Goal: Check status: Check status

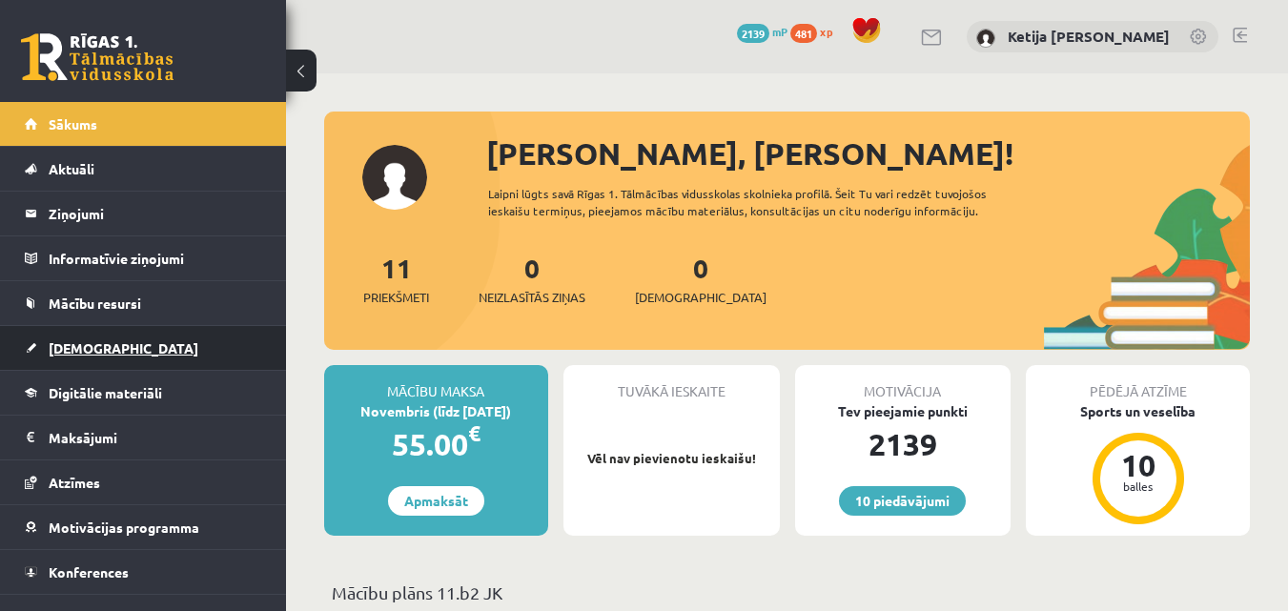
click at [163, 355] on link "[DEMOGRAPHIC_DATA]" at bounding box center [143, 348] width 237 height 44
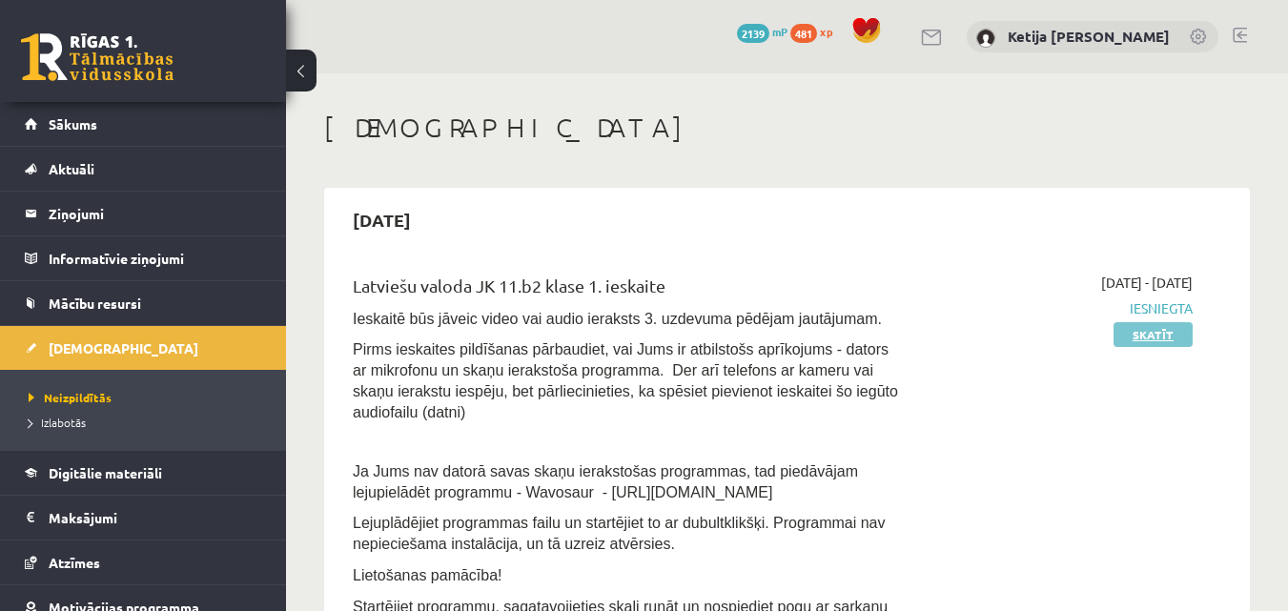
click at [1156, 332] on link "Skatīt" at bounding box center [1153, 334] width 79 height 25
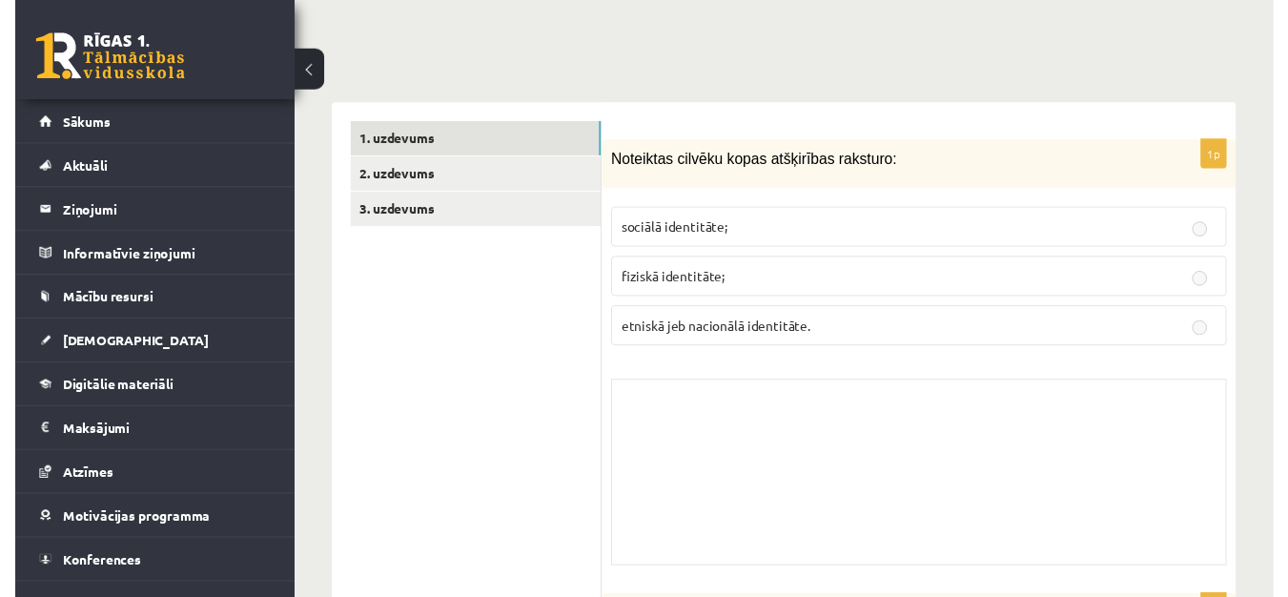
scroll to position [534, 0]
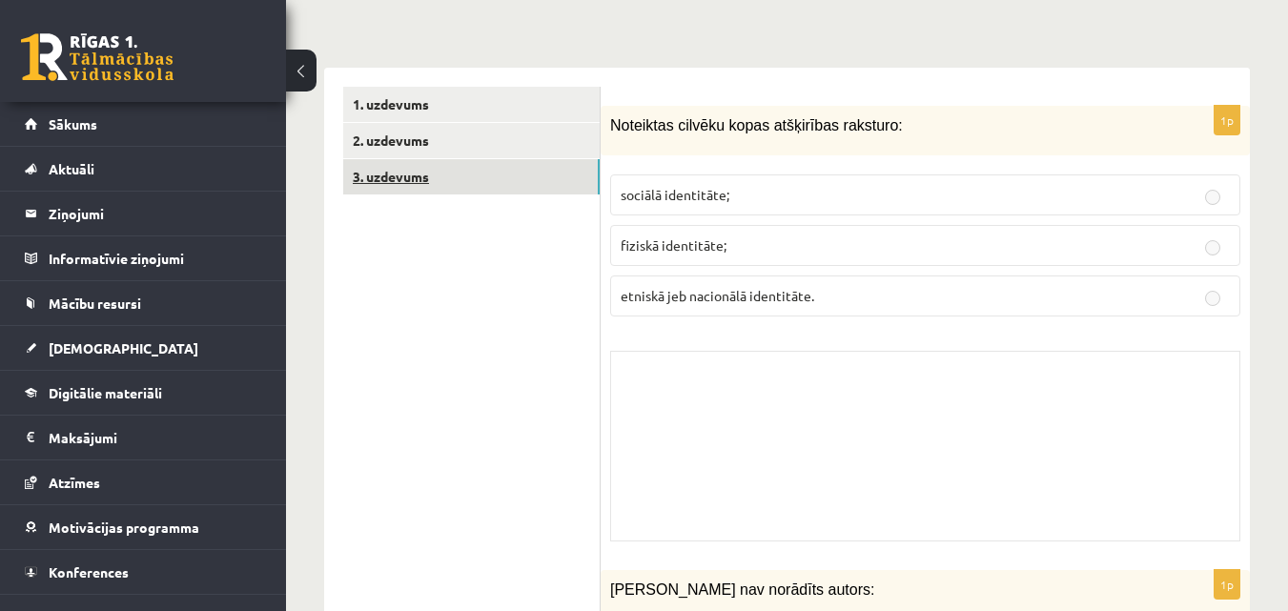
click at [465, 159] on link "3. uzdevums" at bounding box center [471, 176] width 256 height 35
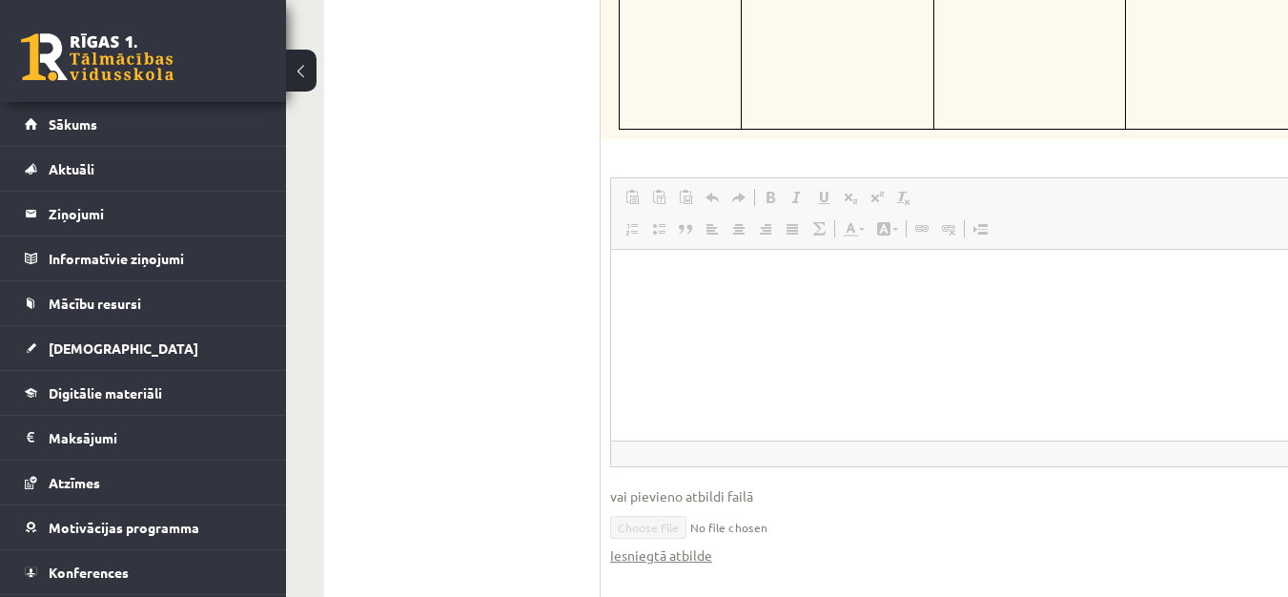
scroll to position [7671, 0]
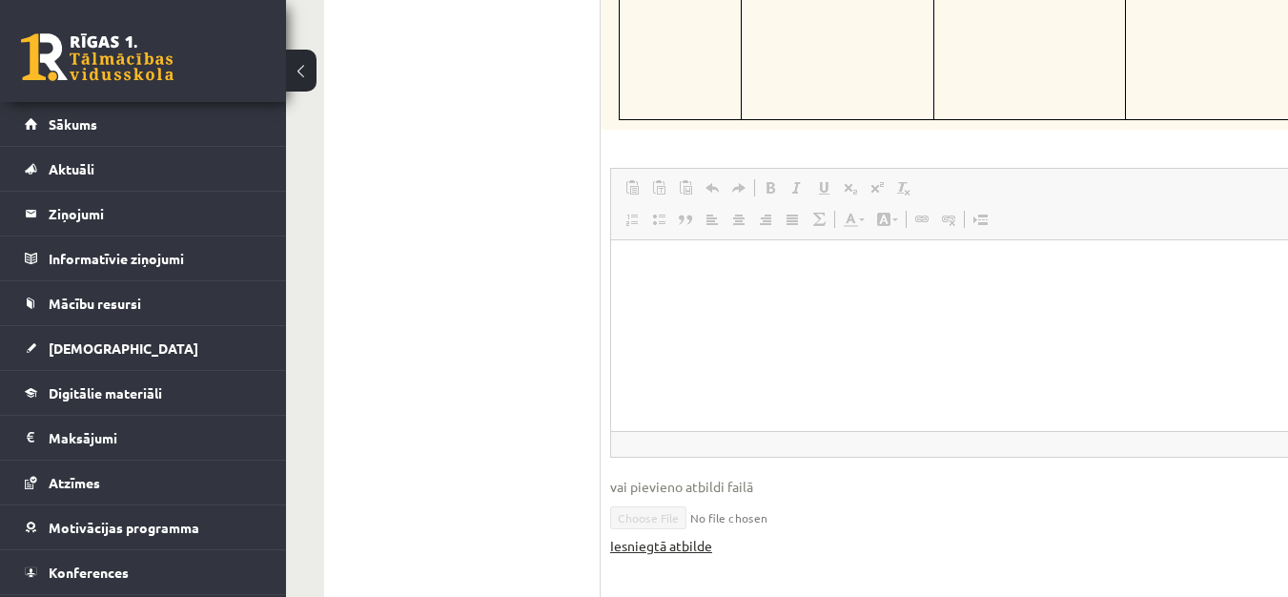
click at [647, 536] on link "Iesniegtā atbilde" at bounding box center [661, 546] width 102 height 20
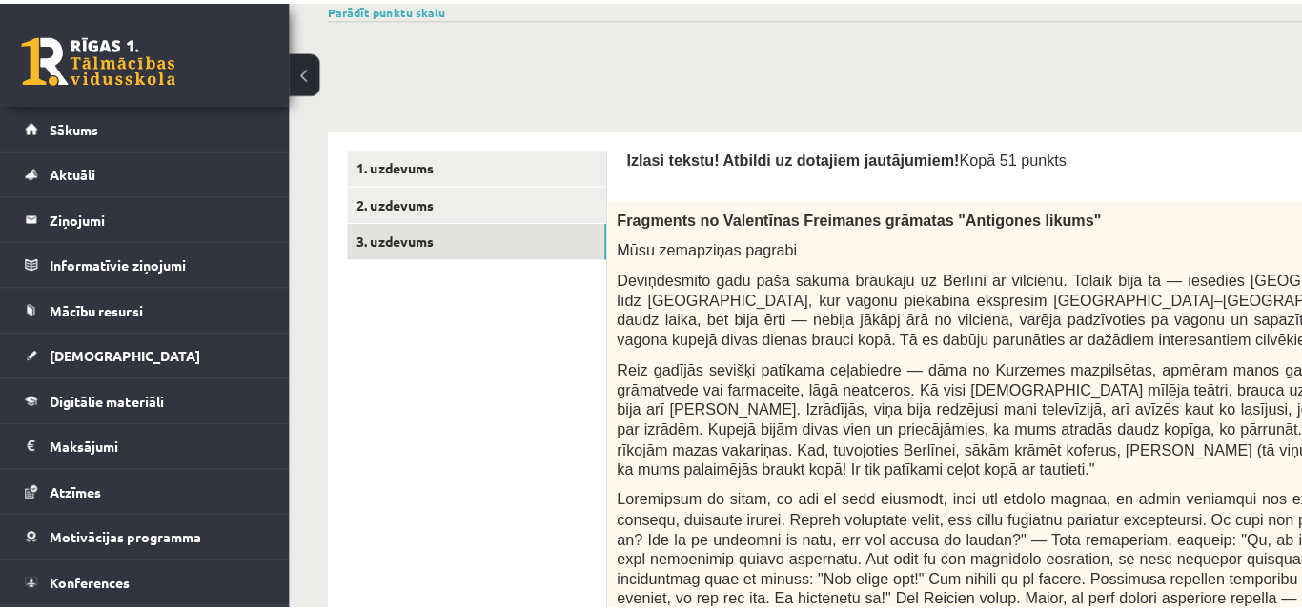
scroll to position [0, 0]
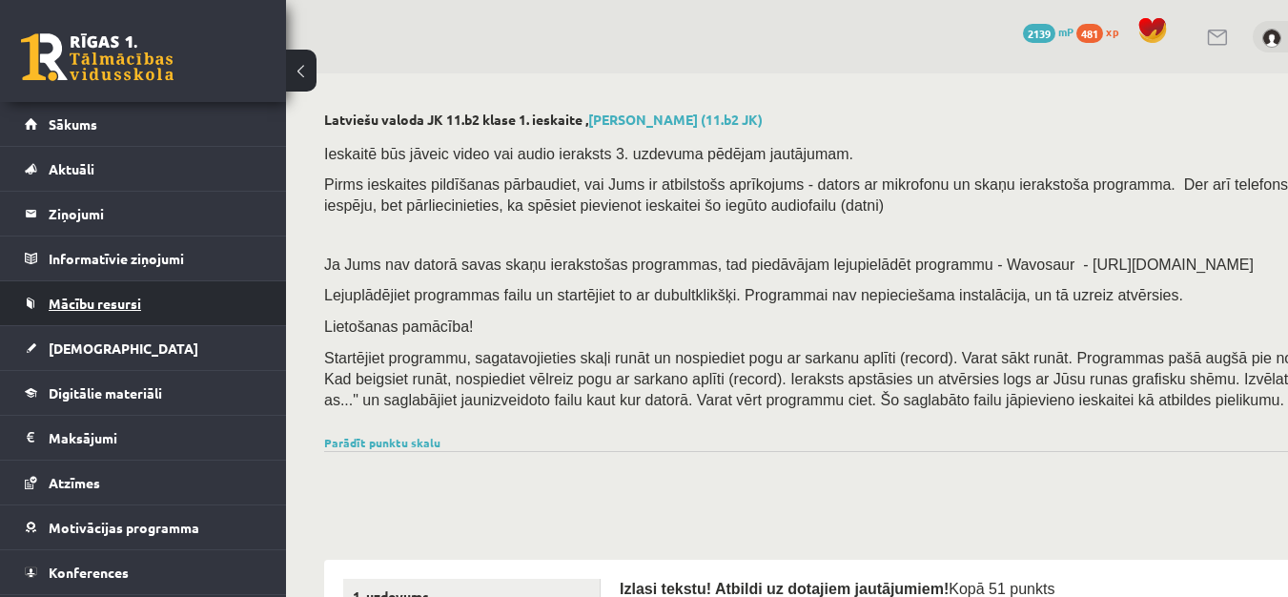
click at [35, 314] on link "Mācību resursi" at bounding box center [143, 303] width 237 height 44
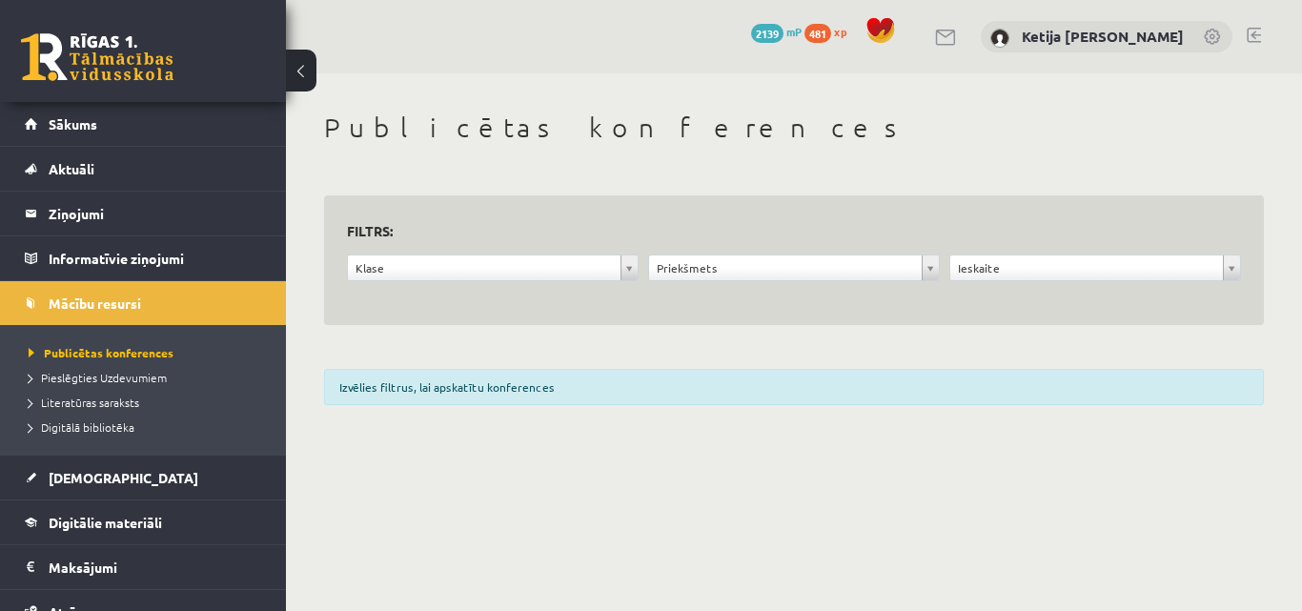
click at [1257, 28] on link at bounding box center [1254, 35] width 14 height 15
